Goal: Find specific page/section: Find specific page/section

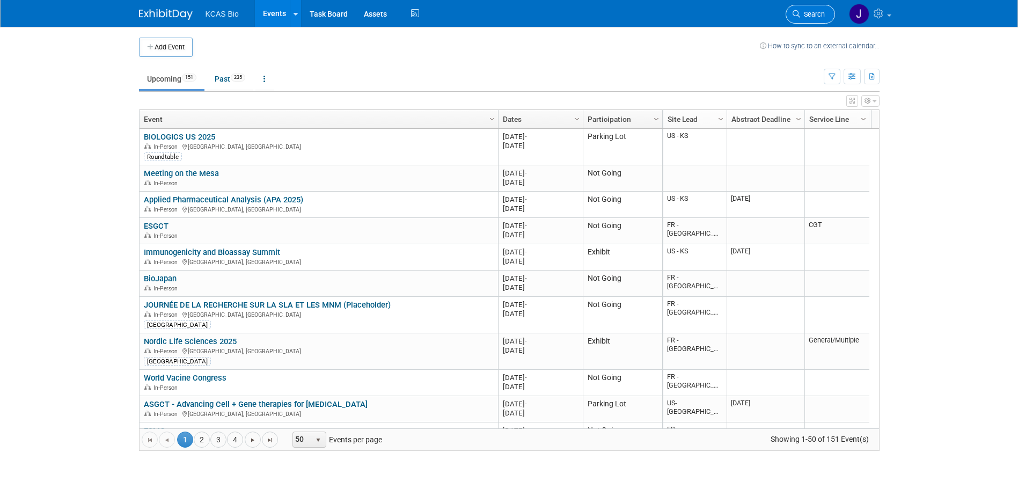
click at [816, 16] on span "Search" at bounding box center [812, 14] width 25 height 8
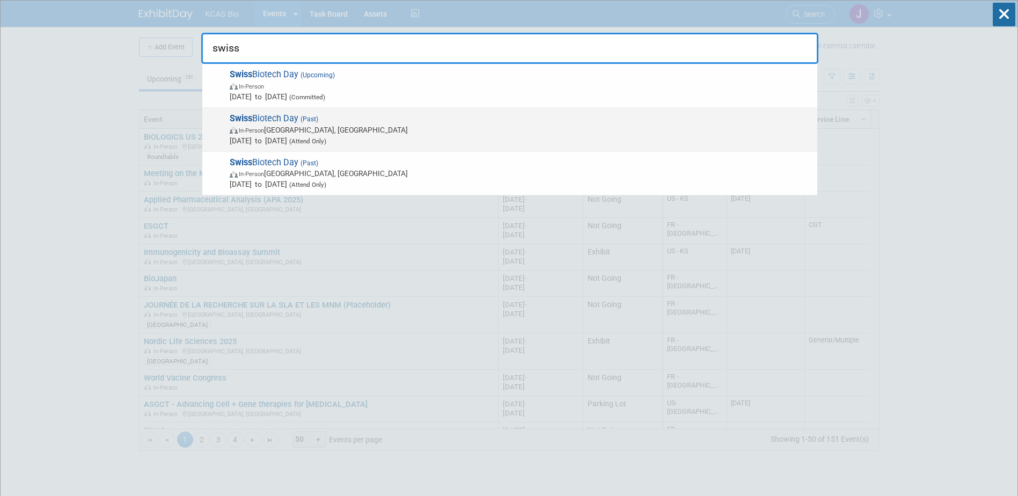
type input "swiss"
click at [390, 121] on span "Swiss Biotech Day (Past) In-Person [GEOGRAPHIC_DATA], [GEOGRAPHIC_DATA] [DATE] …" at bounding box center [520, 129] width 586 height 33
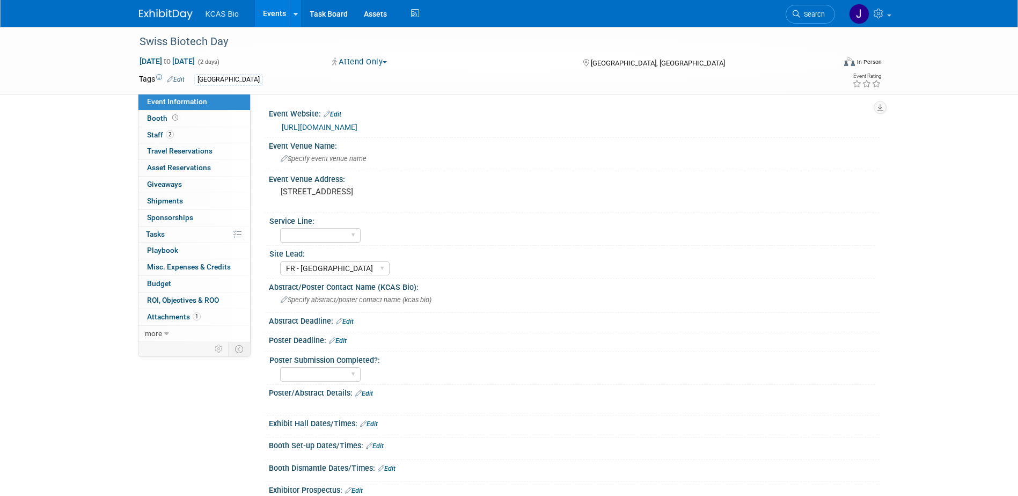
select select "FR - [GEOGRAPHIC_DATA]"
click at [156, 134] on span "Staff 2" at bounding box center [160, 134] width 27 height 9
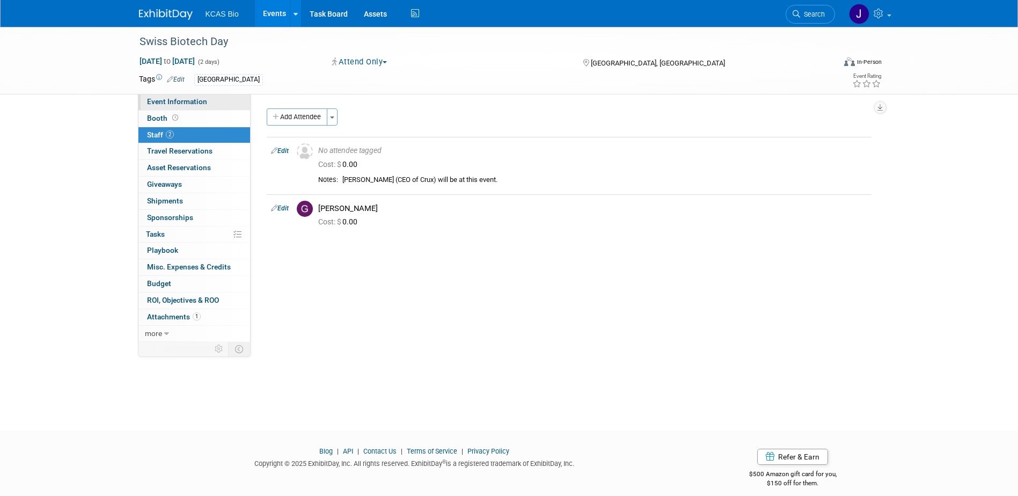
click at [170, 103] on span "Event Information" at bounding box center [177, 101] width 60 height 9
select select "FR - [GEOGRAPHIC_DATA]"
